Goal: Transaction & Acquisition: Obtain resource

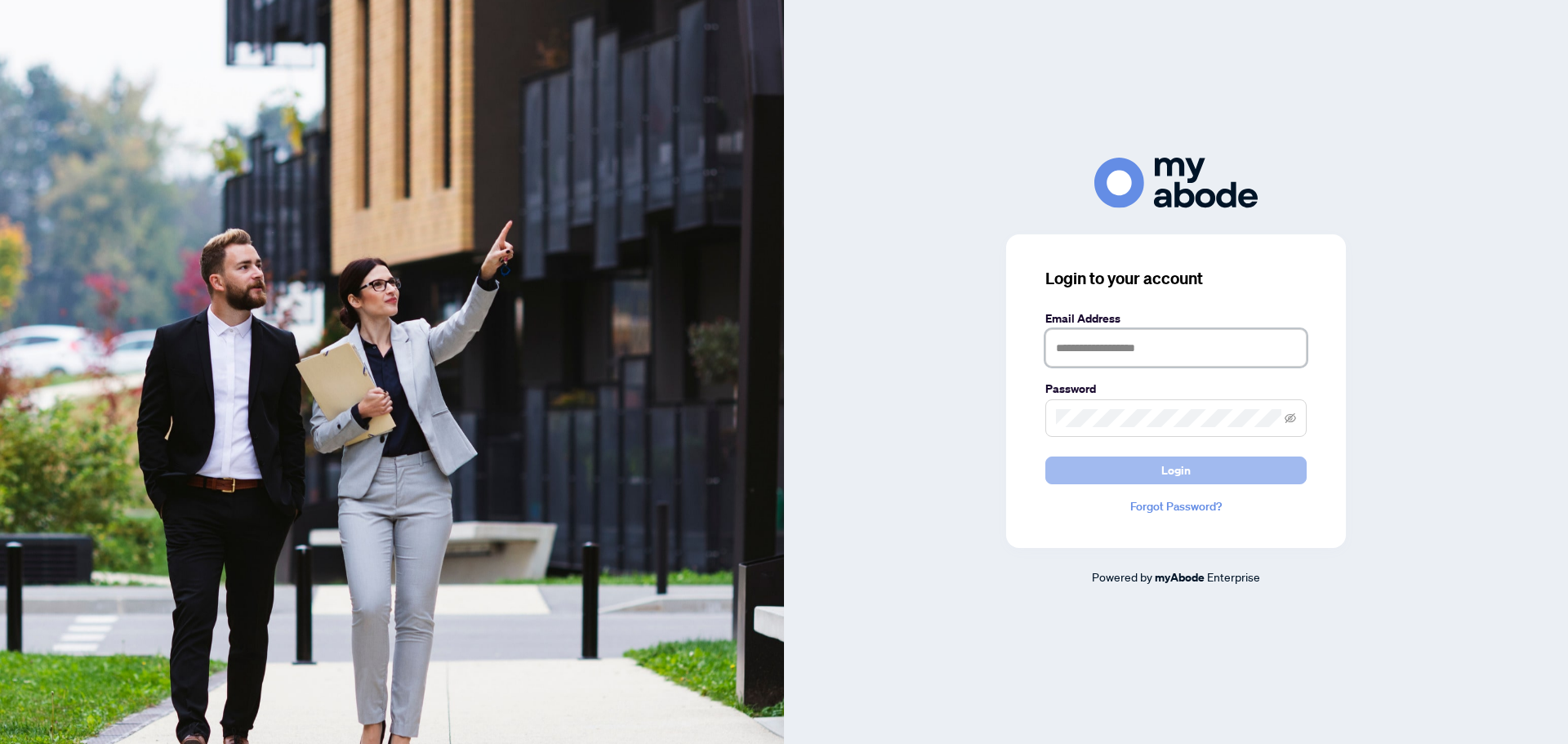
type input "**********"
click at [1131, 461] on button "Login" at bounding box center [1176, 470] width 262 height 28
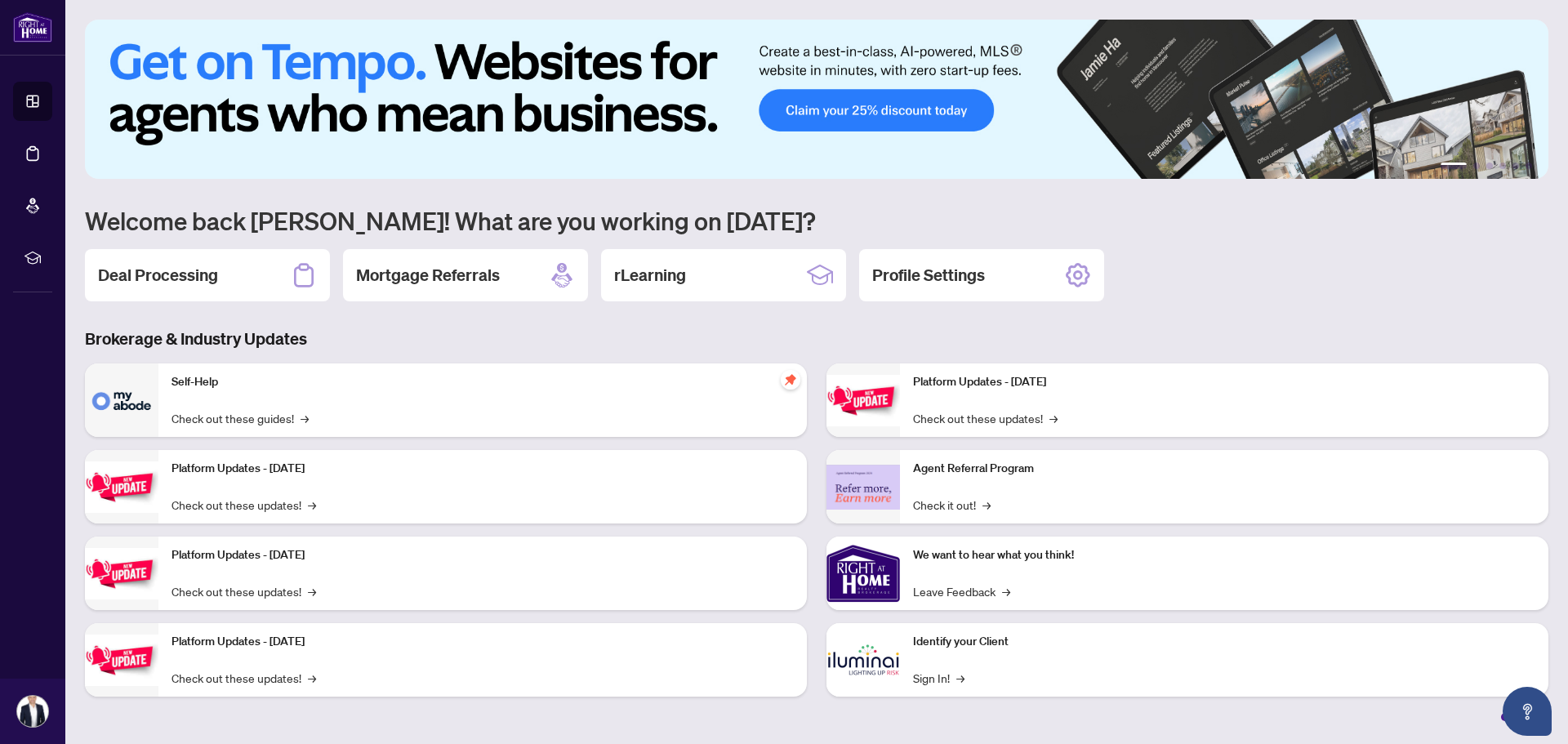
click at [222, 282] on div "Deal Processing" at bounding box center [207, 276] width 245 height 53
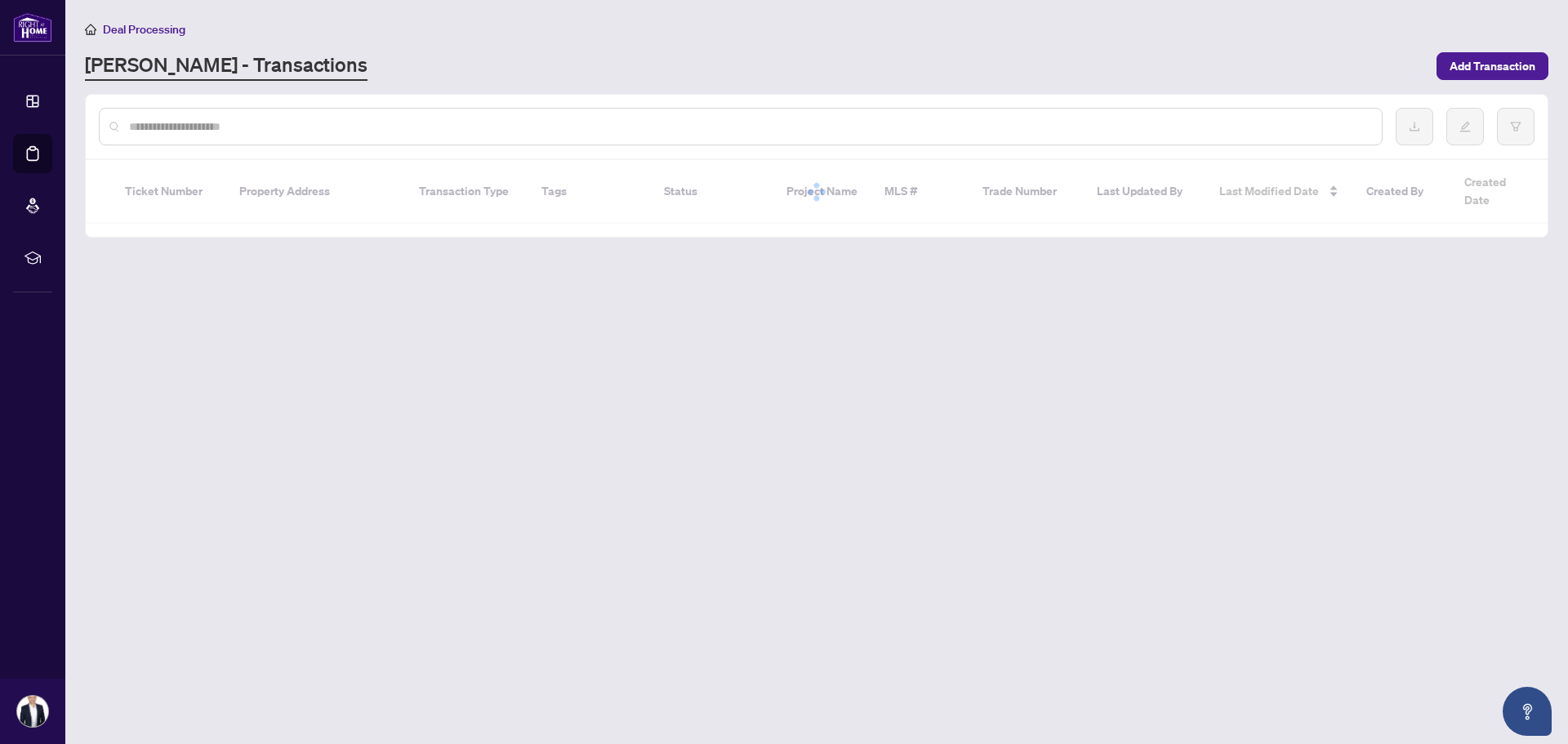
click at [241, 125] on input "text" at bounding box center [749, 126] width 1240 height 18
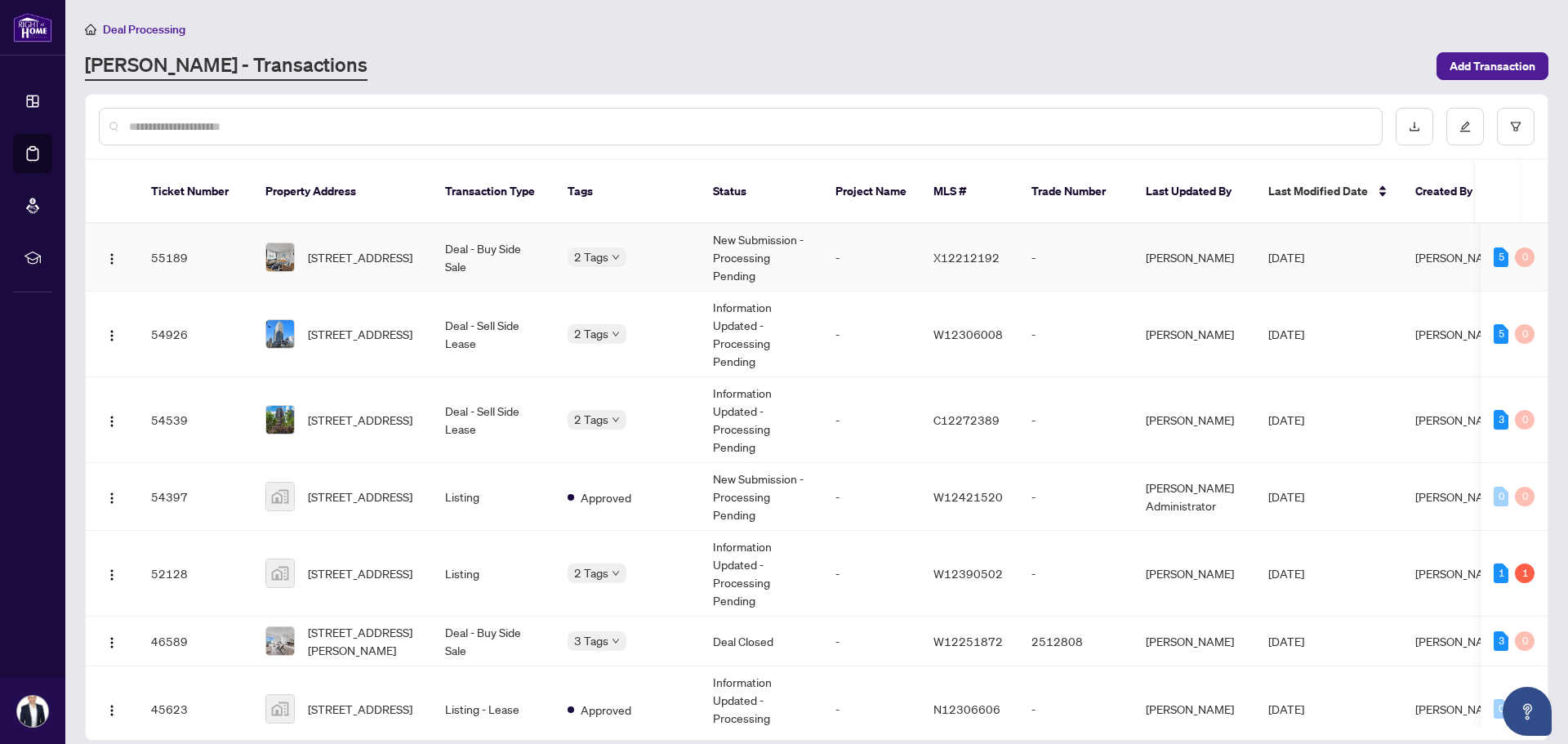
click at [363, 248] on span "[STREET_ADDRESS]" at bounding box center [360, 257] width 104 height 18
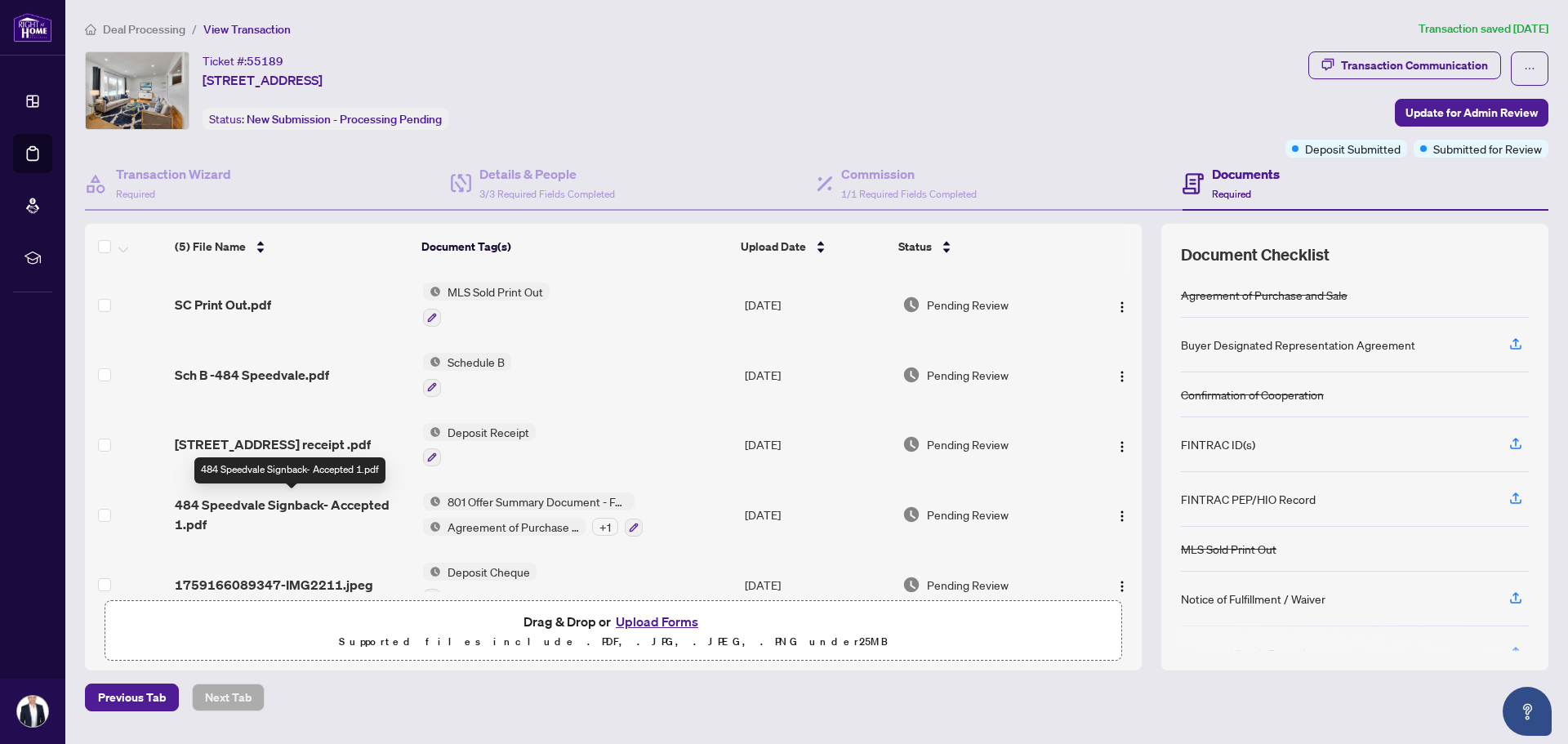
click at [276, 498] on span "484 Speedvale Signback- Accepted 1.pdf" at bounding box center [293, 514] width 235 height 40
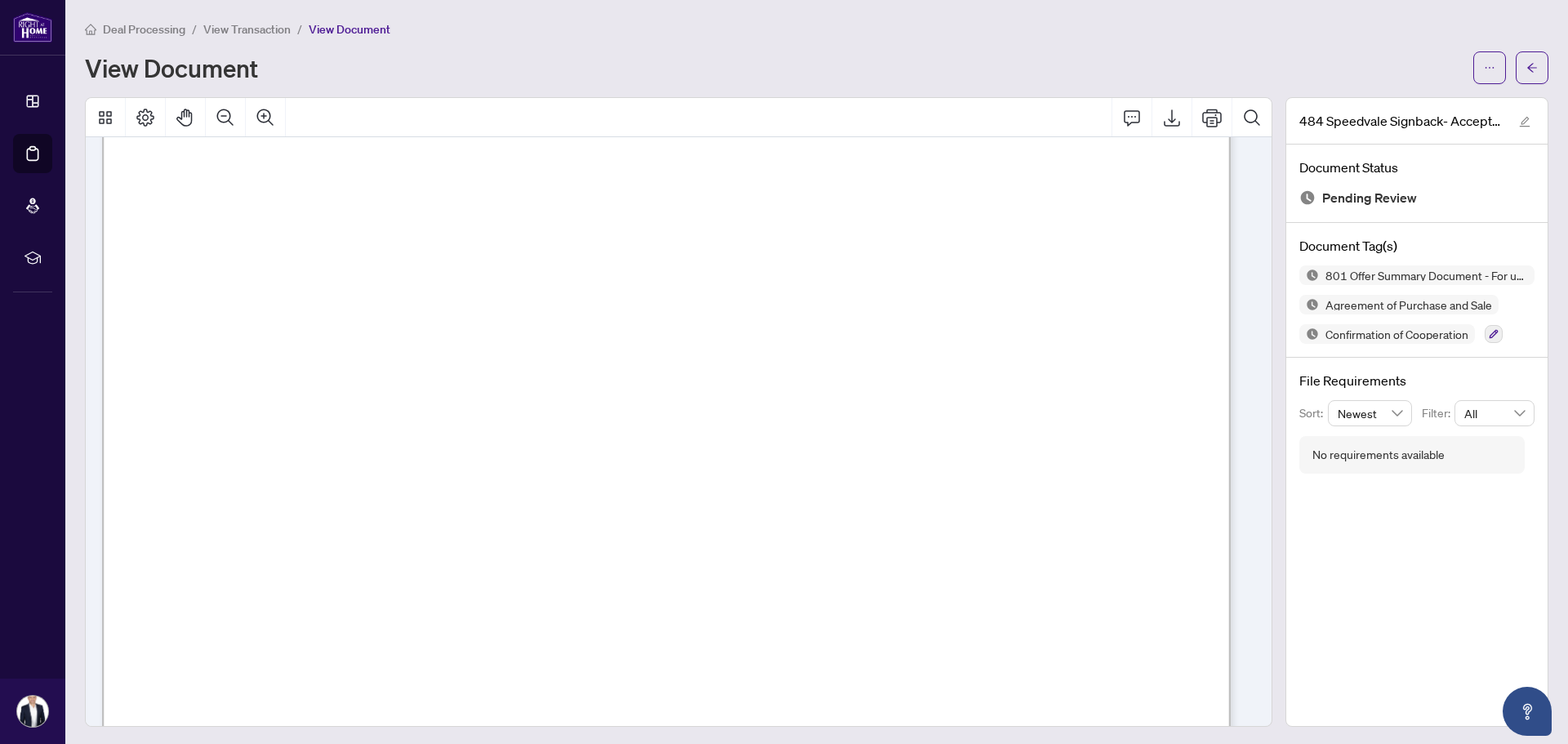
scroll to position [7755, 0]
click at [1162, 113] on icon "Export" at bounding box center [1172, 118] width 20 height 20
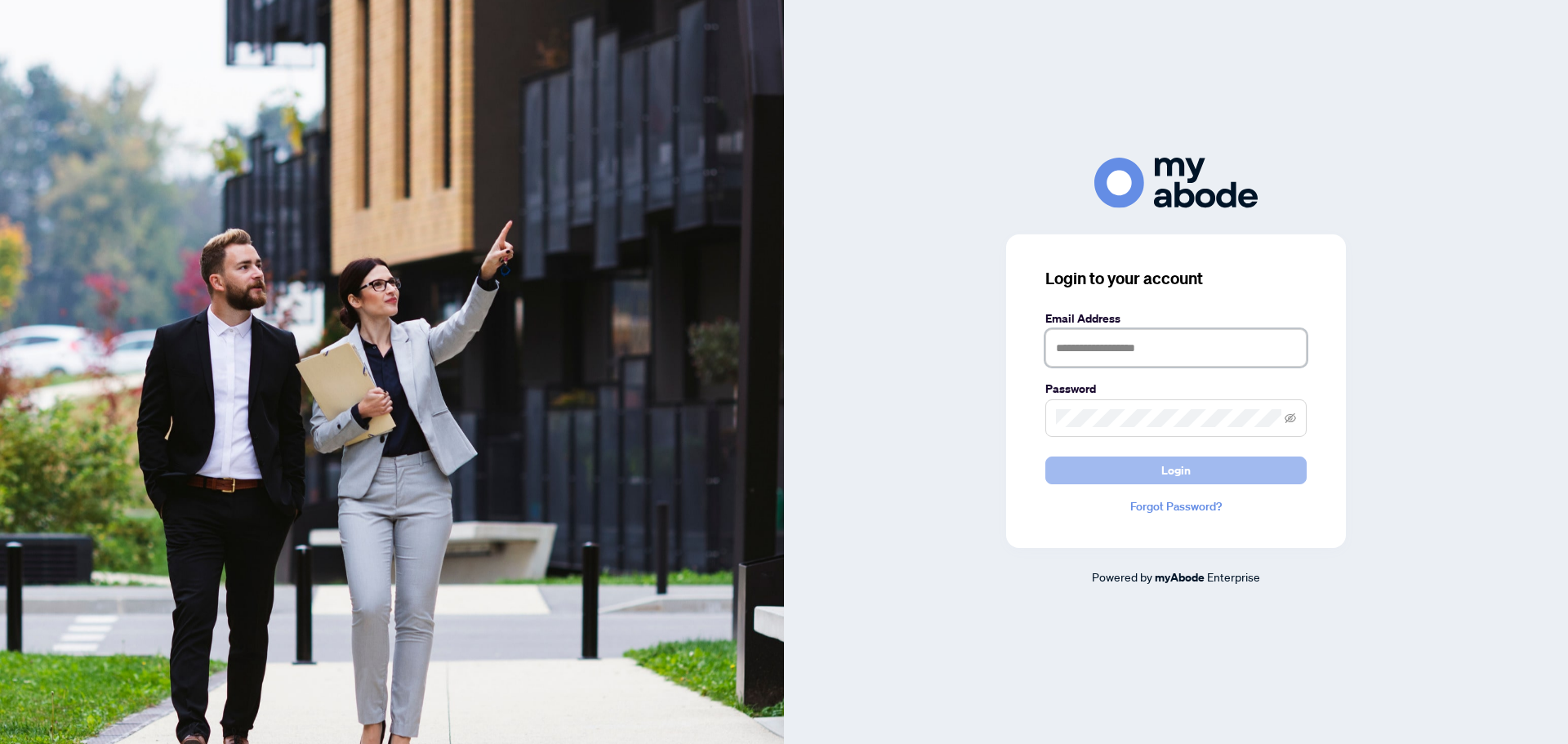
type input "**********"
click at [1147, 473] on button "Login" at bounding box center [1176, 470] width 262 height 28
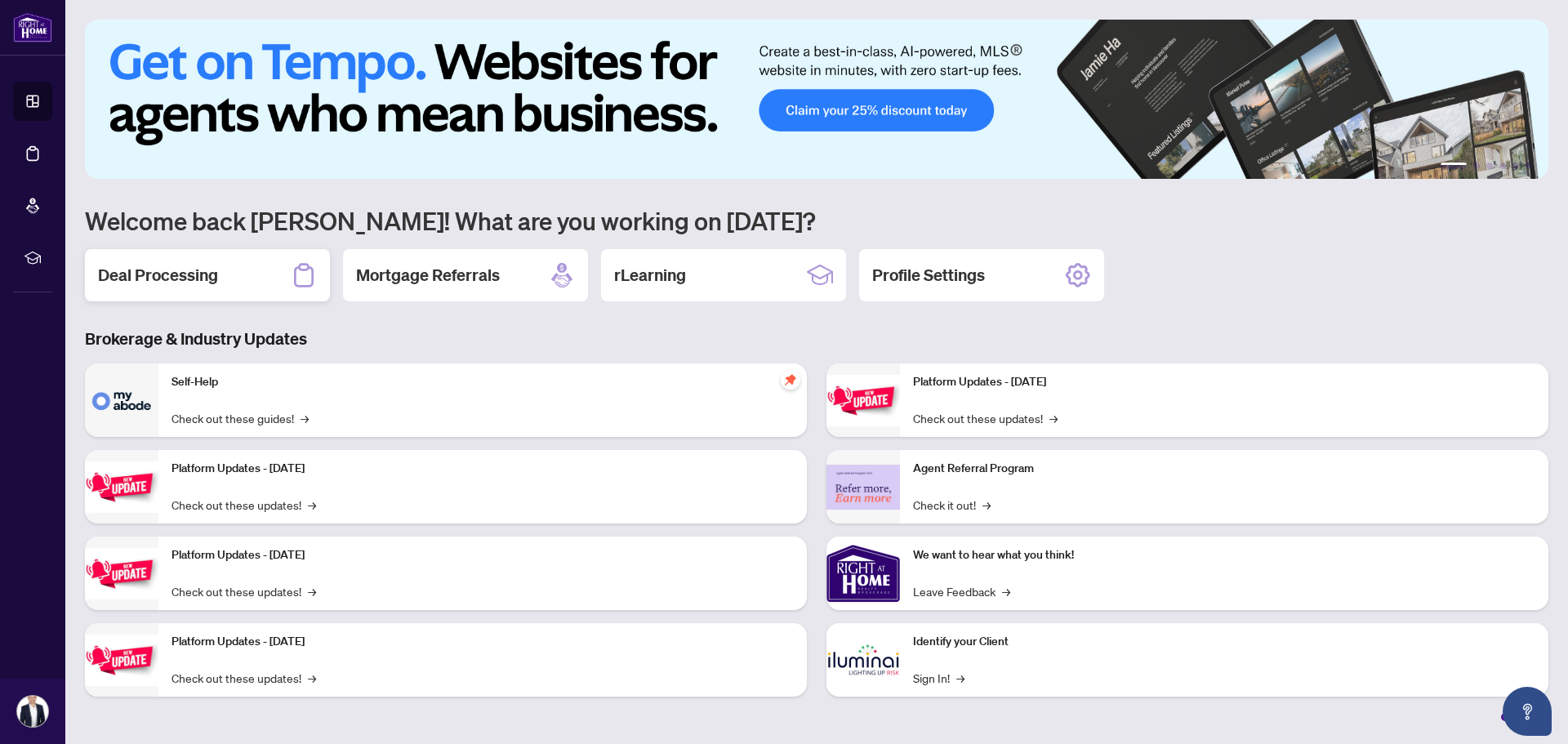
click at [230, 281] on div "Deal Processing" at bounding box center [207, 276] width 245 height 53
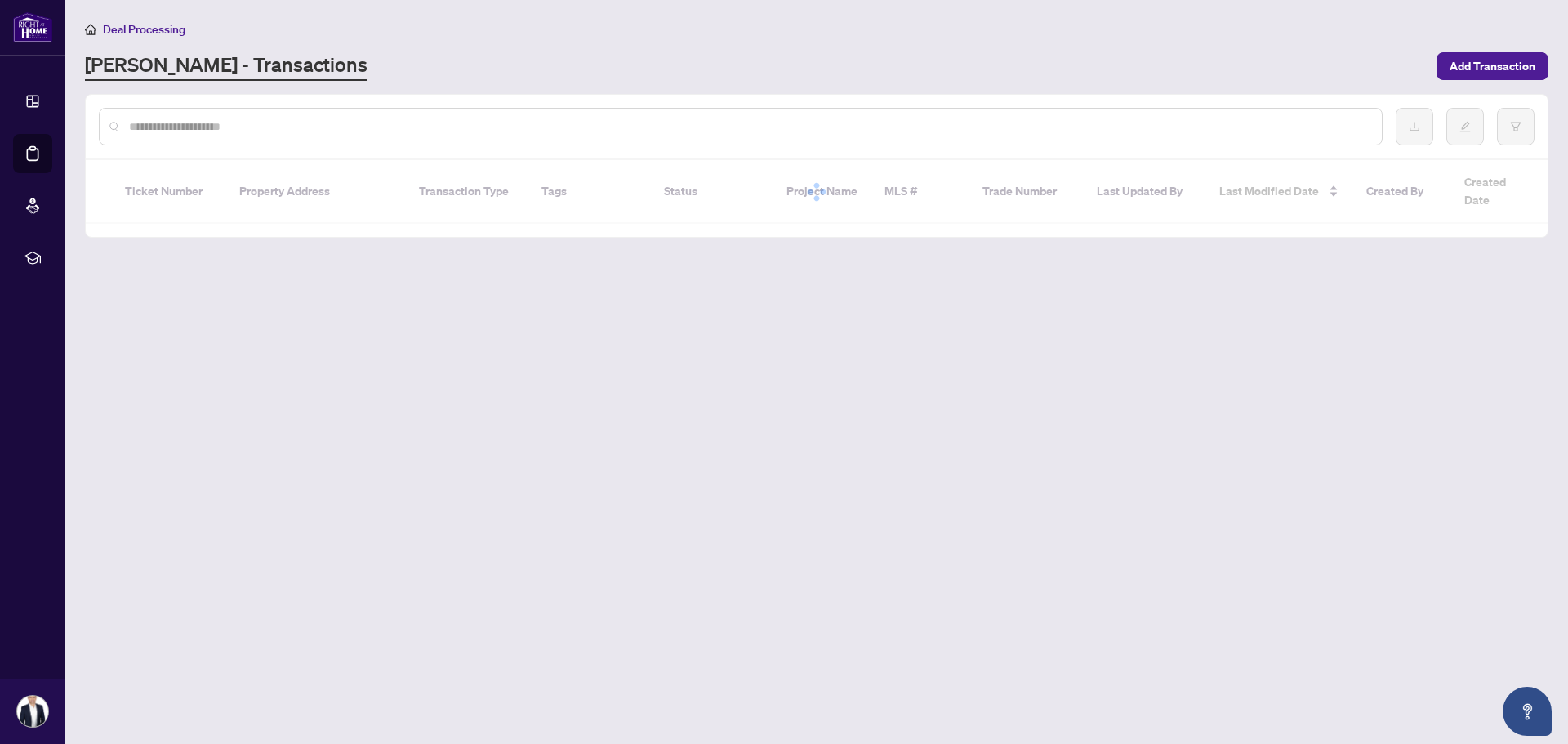
click at [337, 127] on input "text" at bounding box center [749, 126] width 1240 height 18
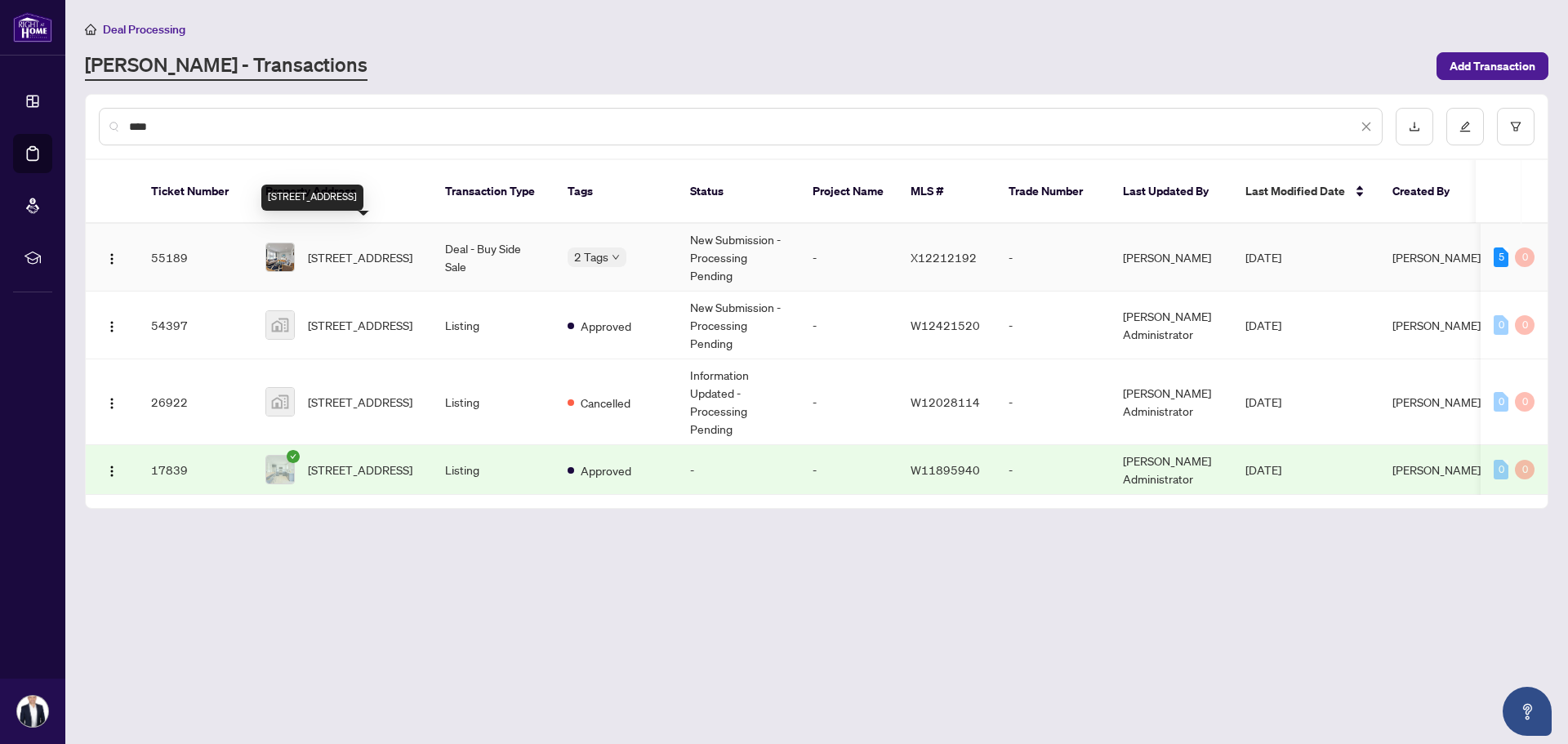
type input "***"
click at [366, 248] on span "484 Speedvale Ave, Guelph, Ontario N1E 1P2, Canada" at bounding box center [360, 257] width 104 height 18
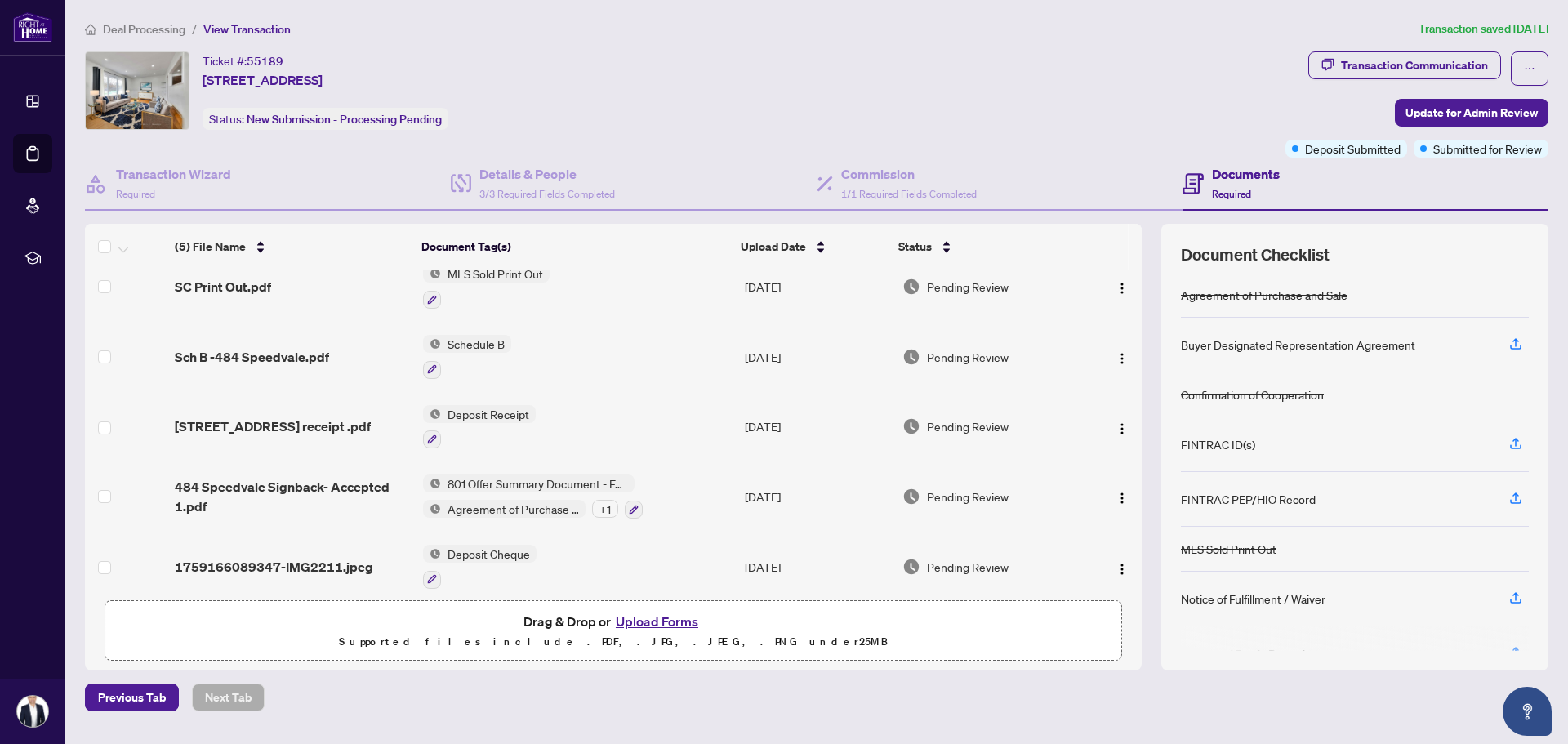
scroll to position [31, 0]
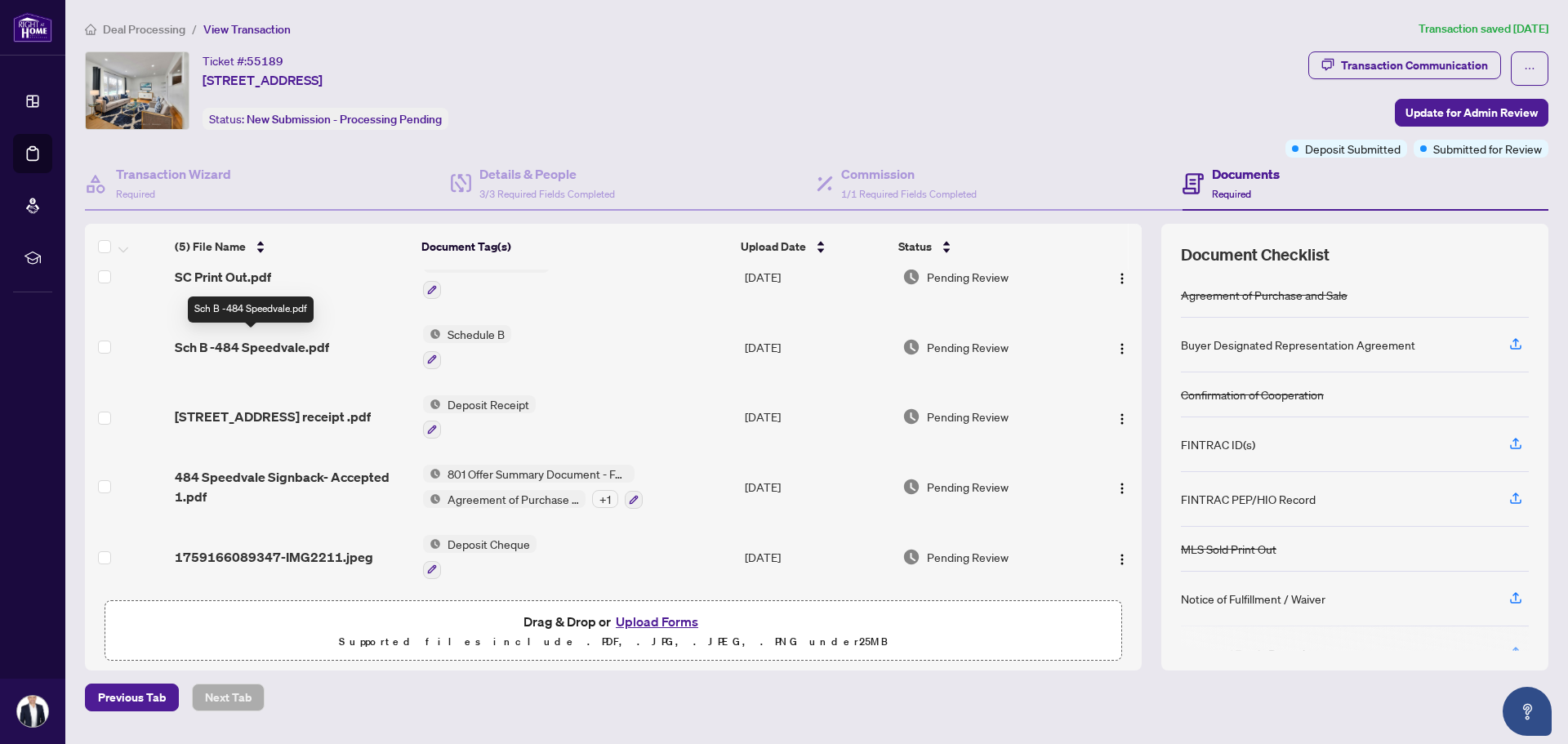
click at [298, 342] on span "Sch B -484 Speedvale.pdf" at bounding box center [252, 346] width 154 height 20
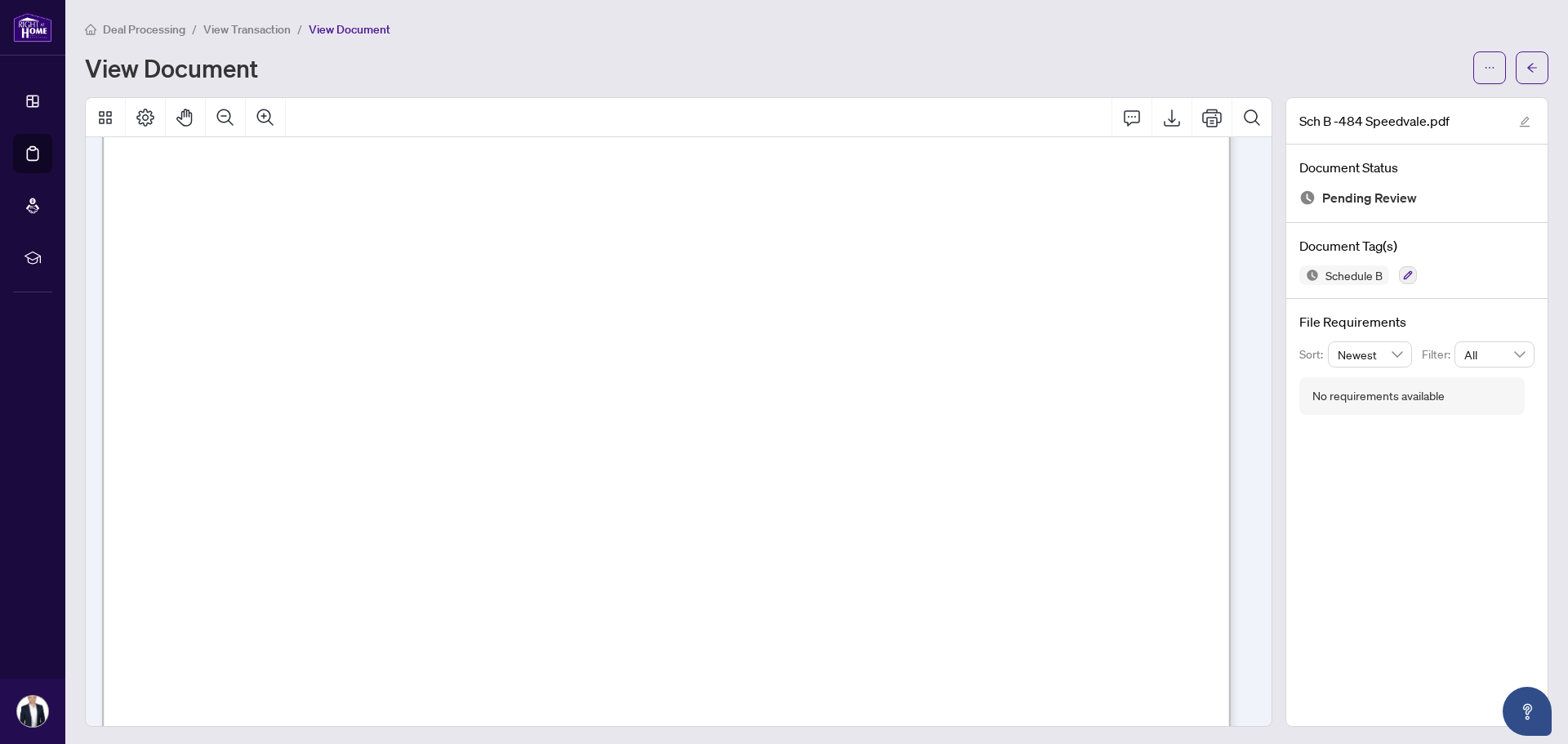
scroll to position [2401, 0]
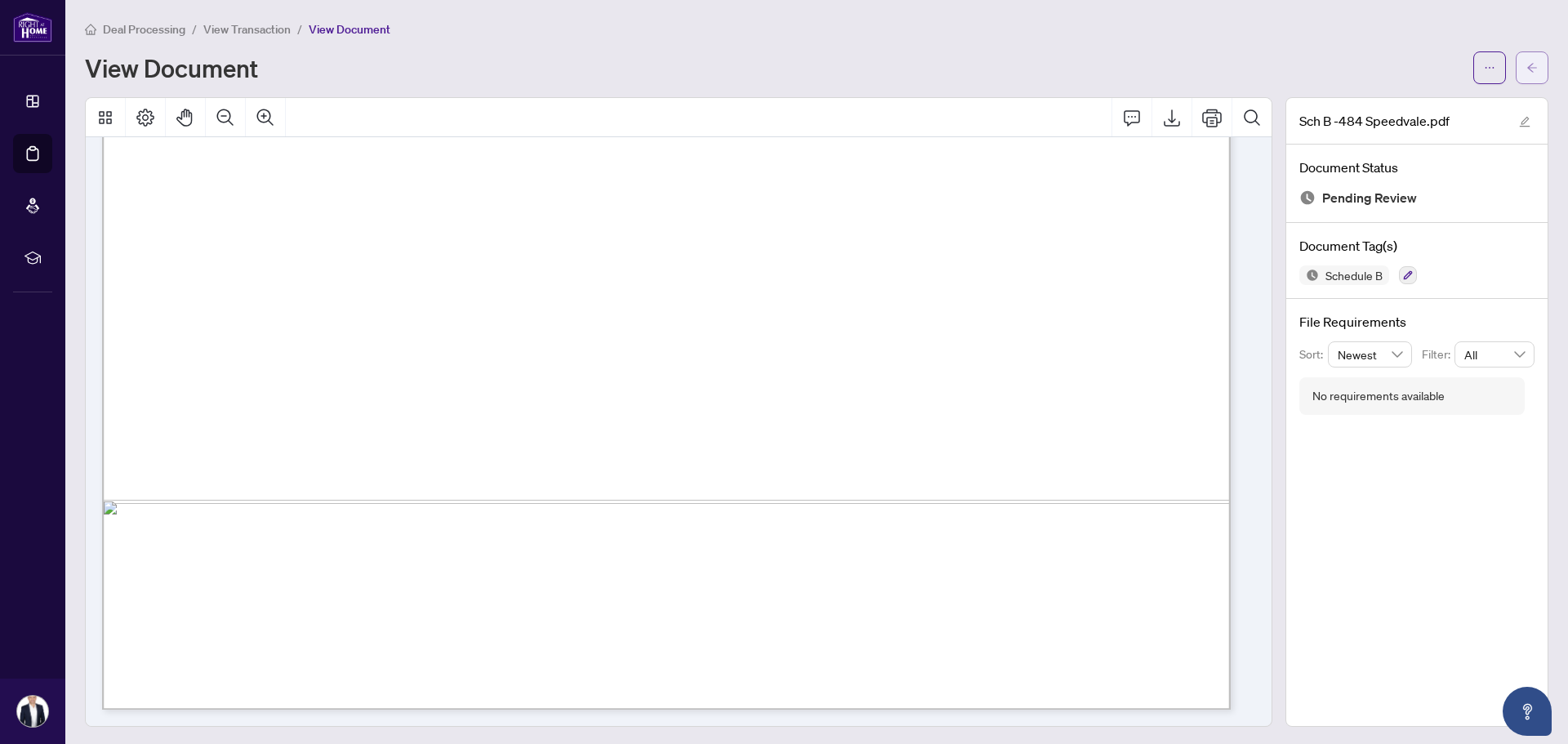
click at [1528, 70] on icon "arrow-left" at bounding box center [1532, 68] width 9 height 9
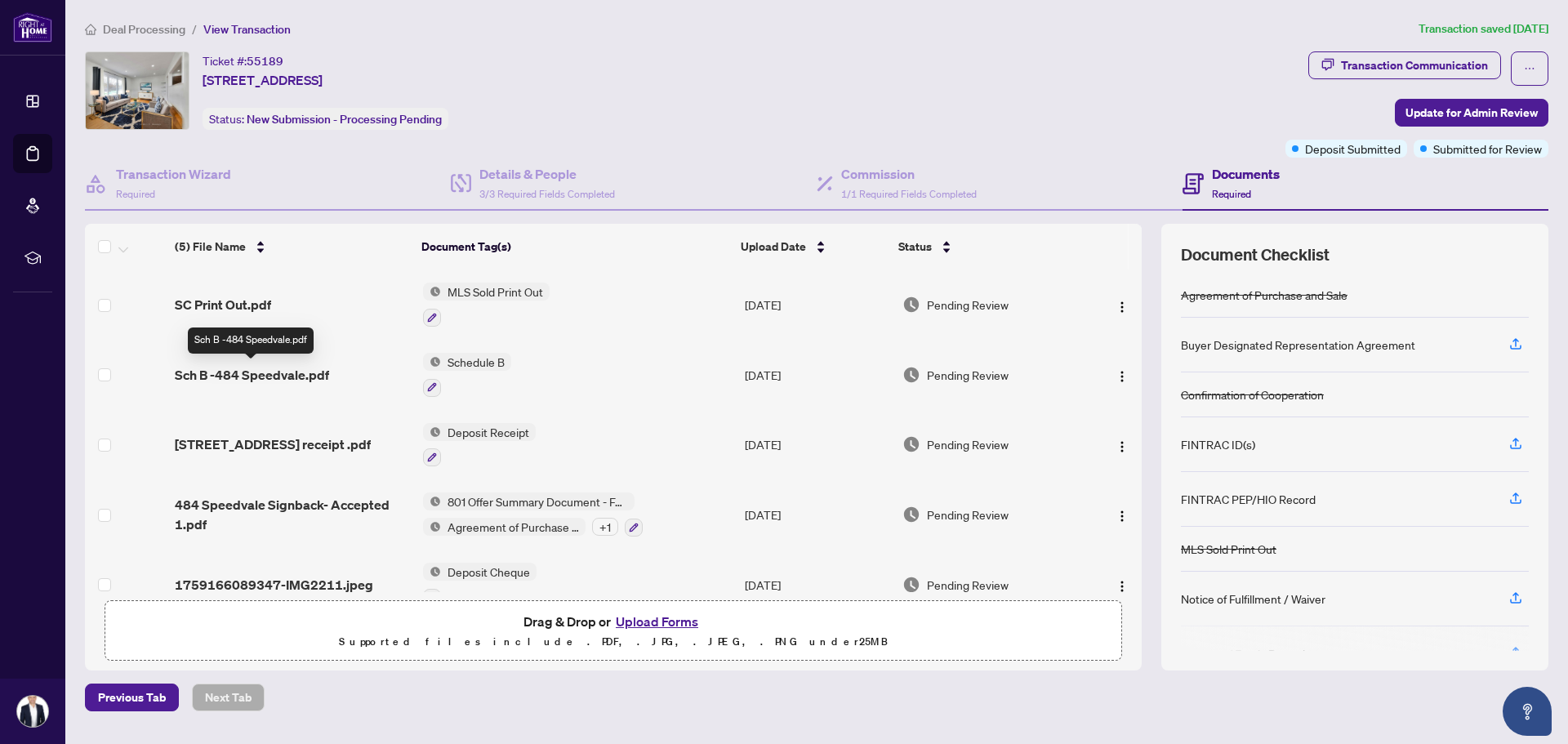
click at [233, 374] on span "Sch B -484 Speedvale.pdf" at bounding box center [252, 374] width 154 height 20
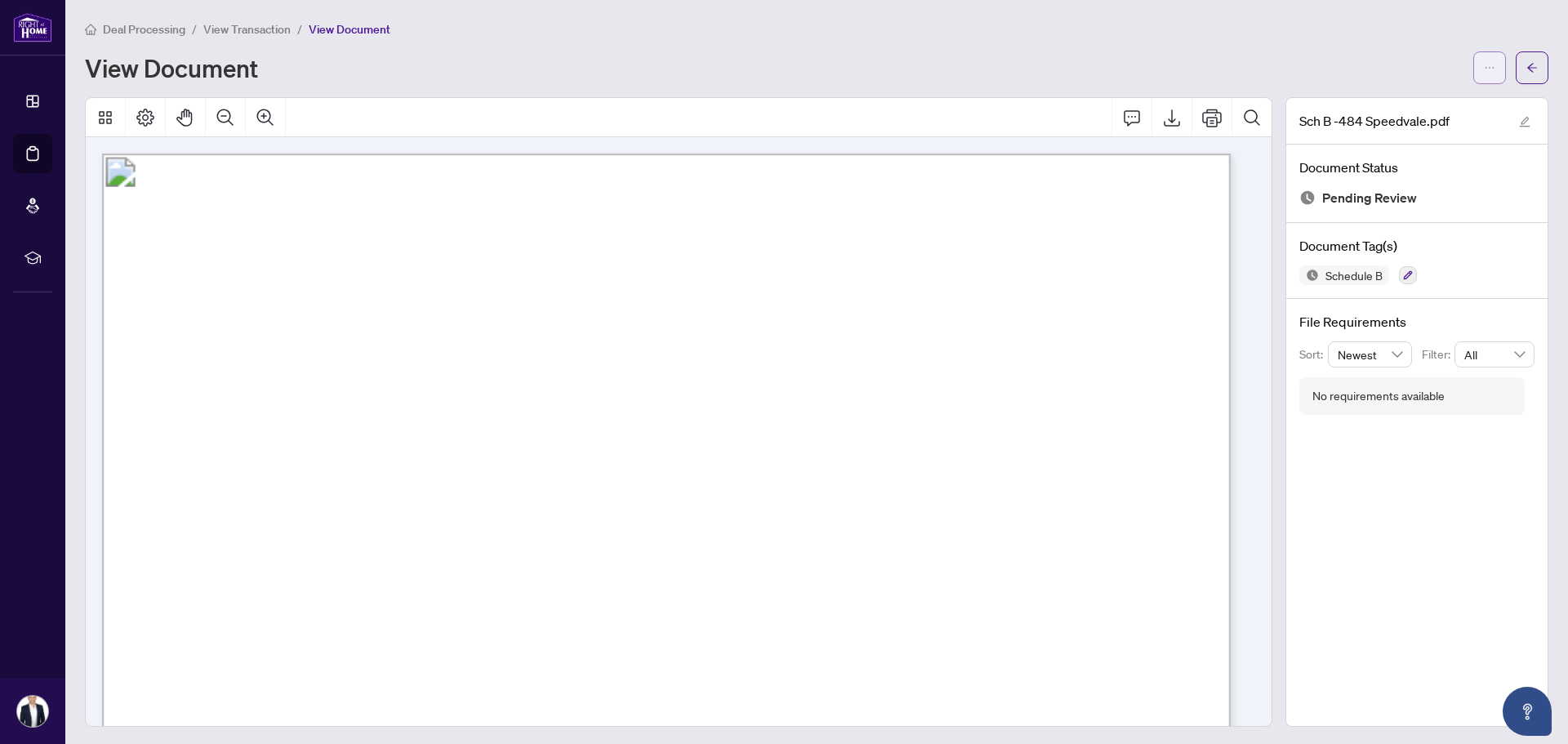
click at [1484, 71] on icon "ellipsis" at bounding box center [1490, 68] width 11 height 11
click at [1392, 100] on span "Download" at bounding box center [1419, 103] width 124 height 18
